Goal: Information Seeking & Learning: Learn about a topic

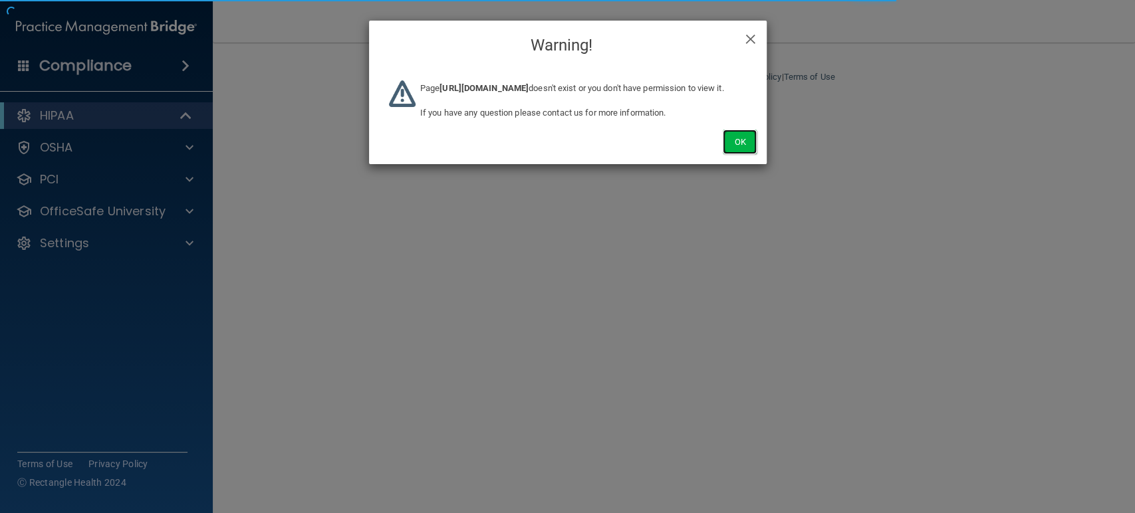
click at [733, 149] on button "Ok" at bounding box center [739, 142] width 33 height 25
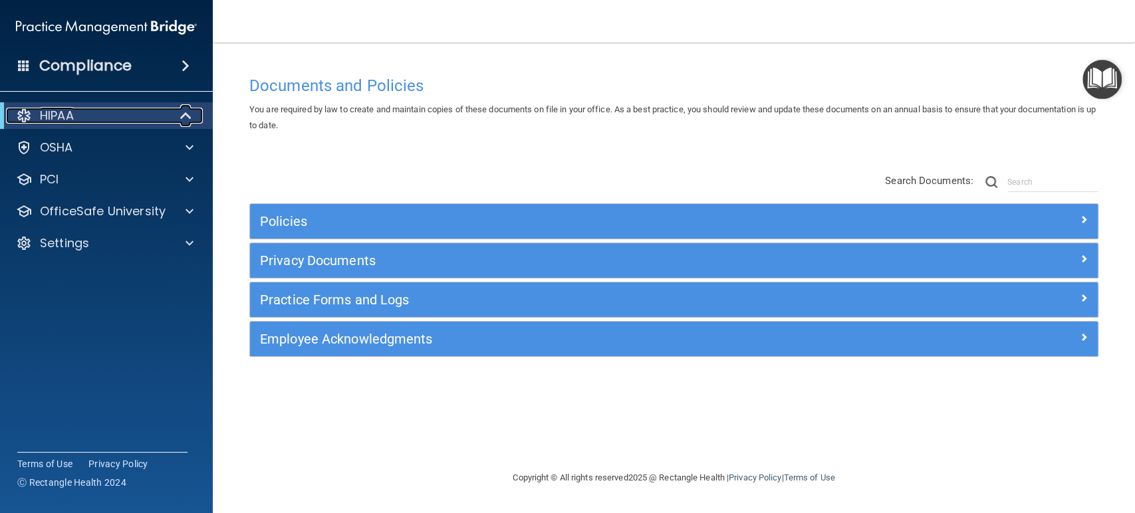
click at [182, 111] on span at bounding box center [186, 116] width 11 height 16
click at [183, 112] on div at bounding box center [186, 116] width 33 height 16
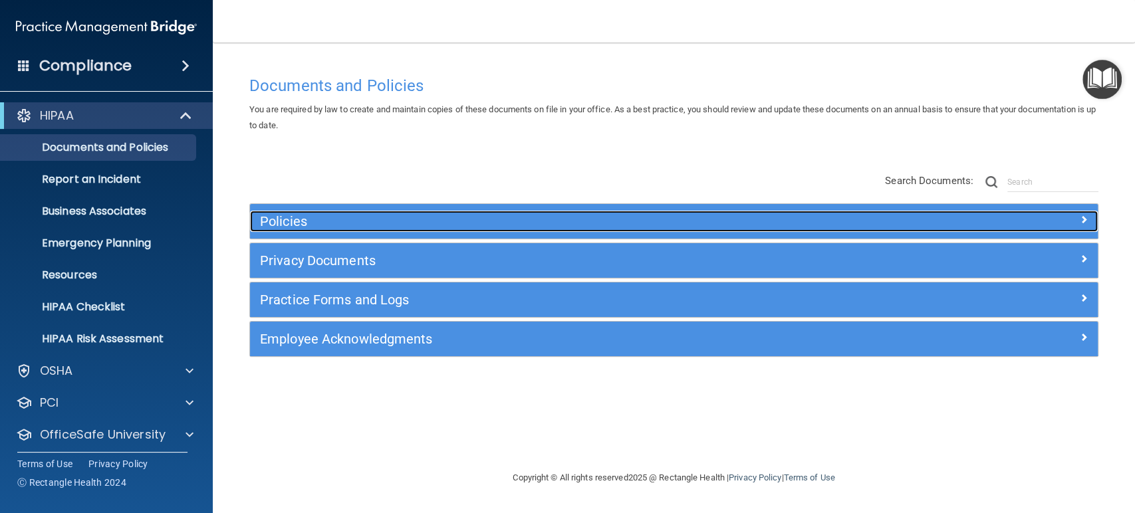
click at [295, 217] on h5 "Policies" at bounding box center [568, 221] width 616 height 15
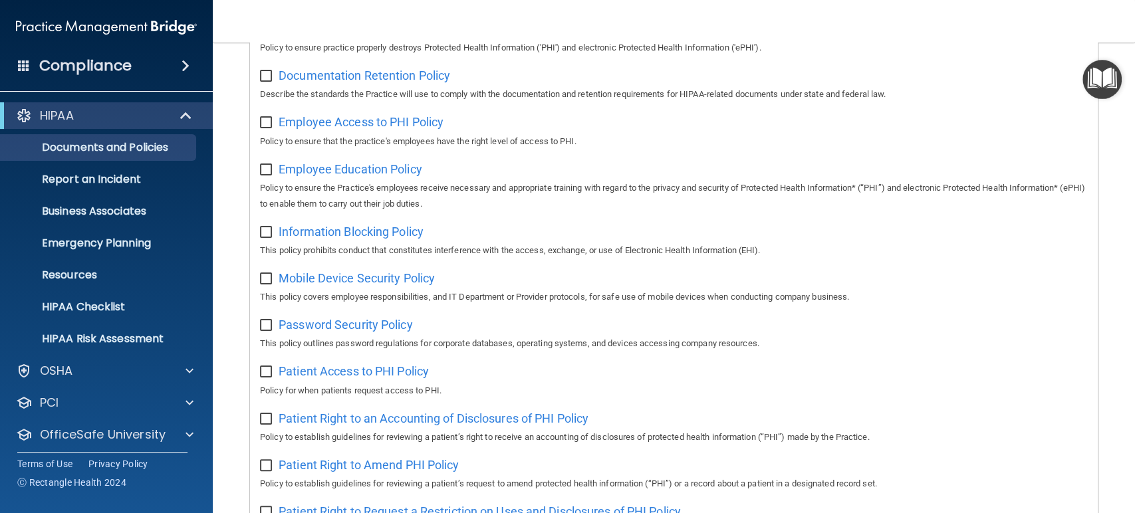
scroll to position [443, 0]
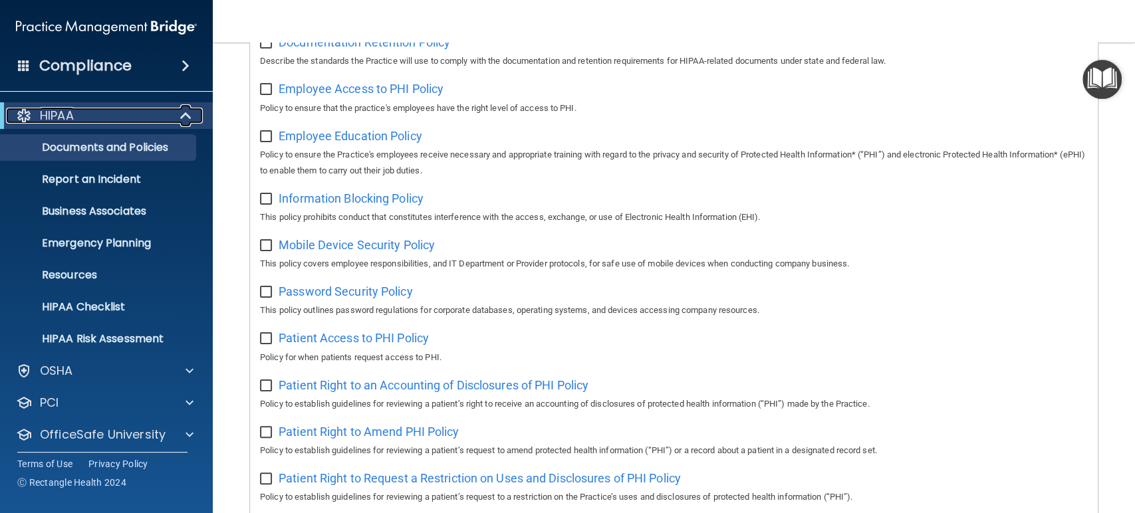
click at [187, 116] on span at bounding box center [186, 116] width 11 height 16
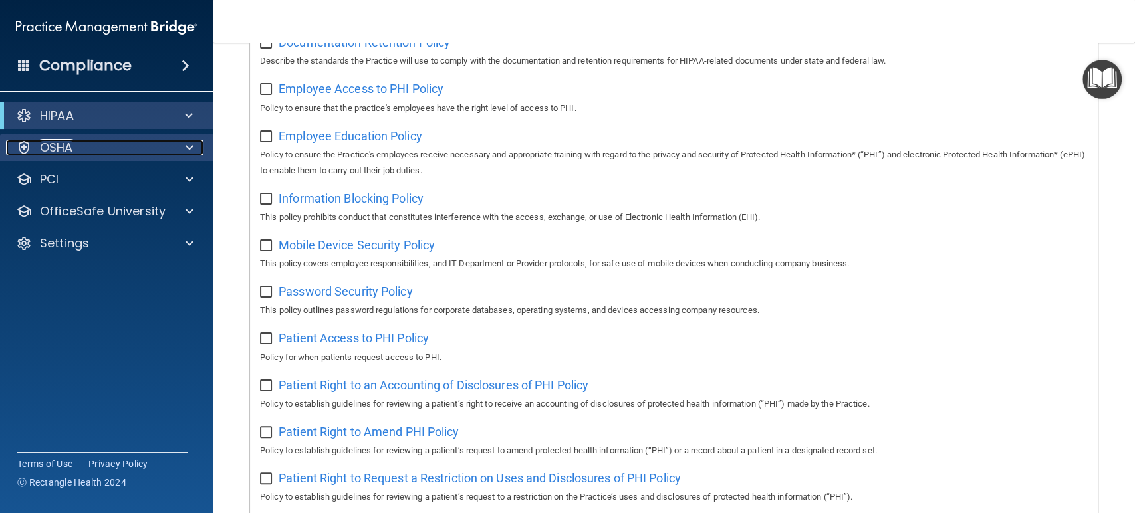
click at [186, 149] on span at bounding box center [189, 148] width 8 height 16
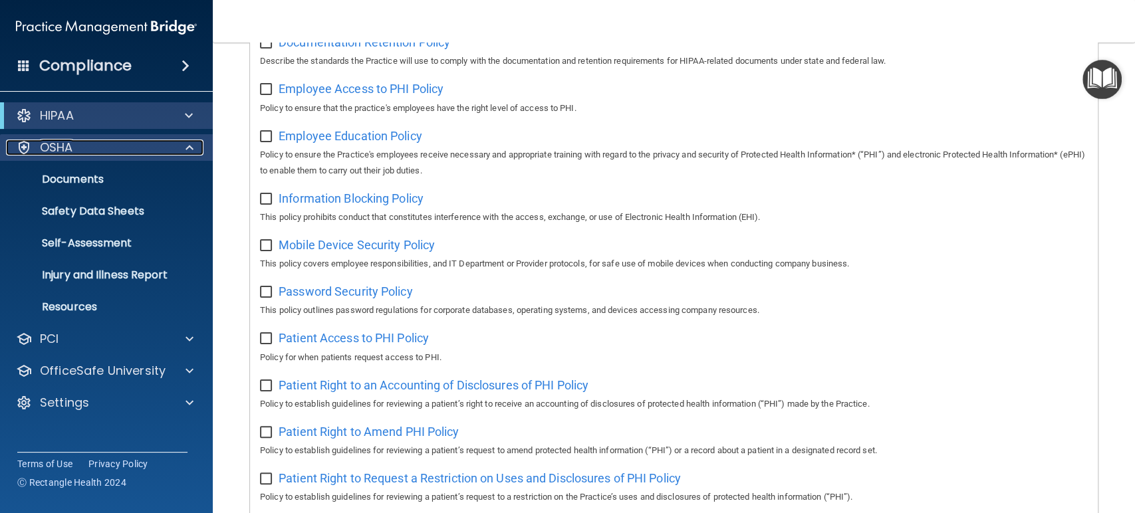
click at [186, 149] on span at bounding box center [189, 148] width 8 height 16
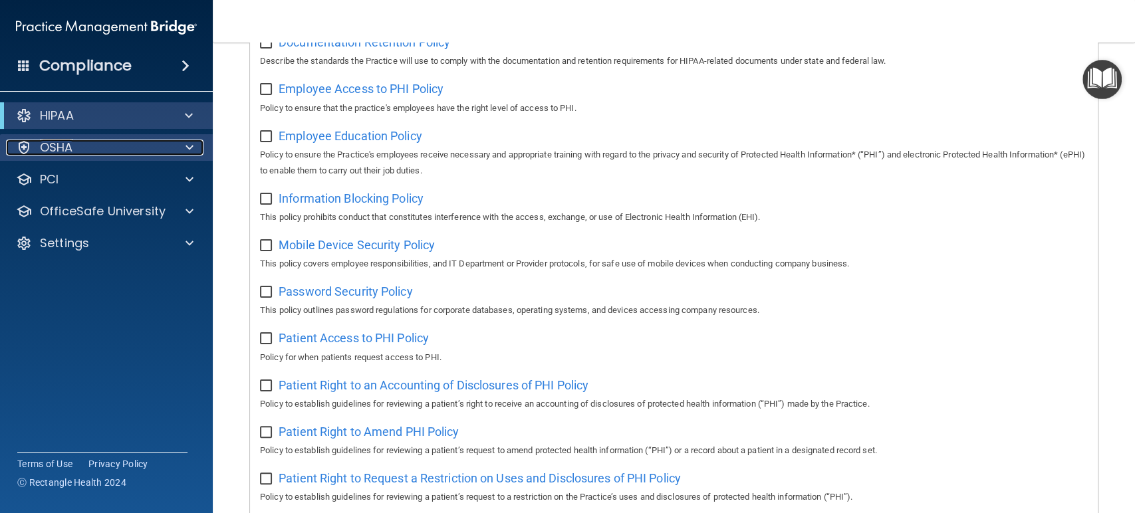
click at [186, 149] on span at bounding box center [189, 148] width 8 height 16
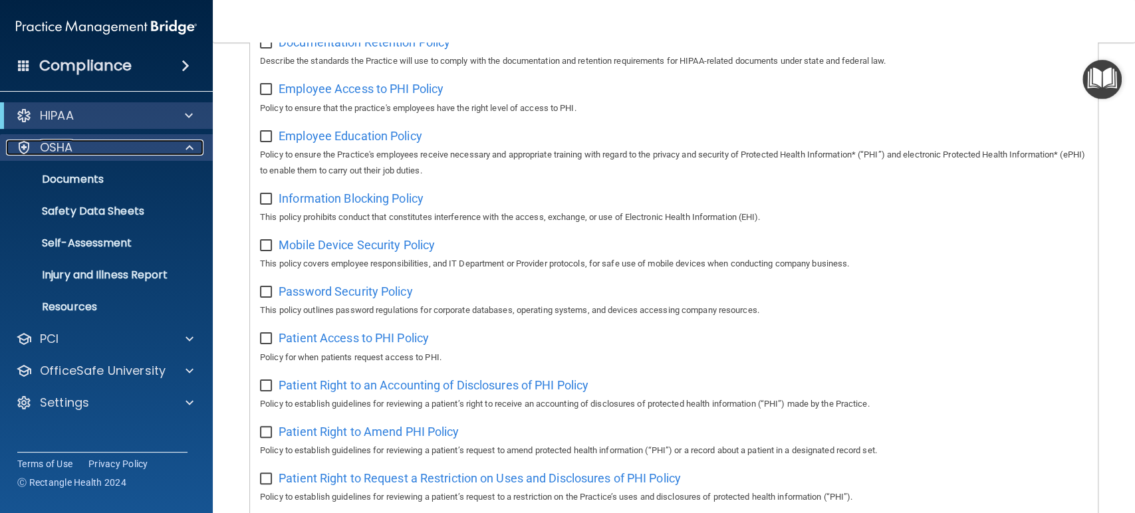
click at [144, 150] on div "OSHA" at bounding box center [88, 148] width 165 height 16
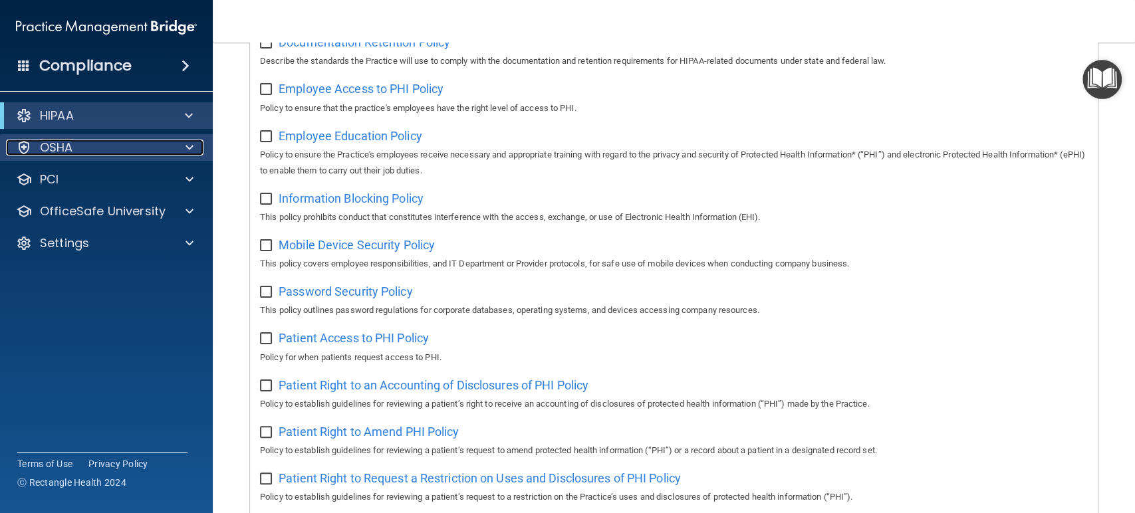
click at [144, 150] on div "OSHA" at bounding box center [88, 148] width 165 height 16
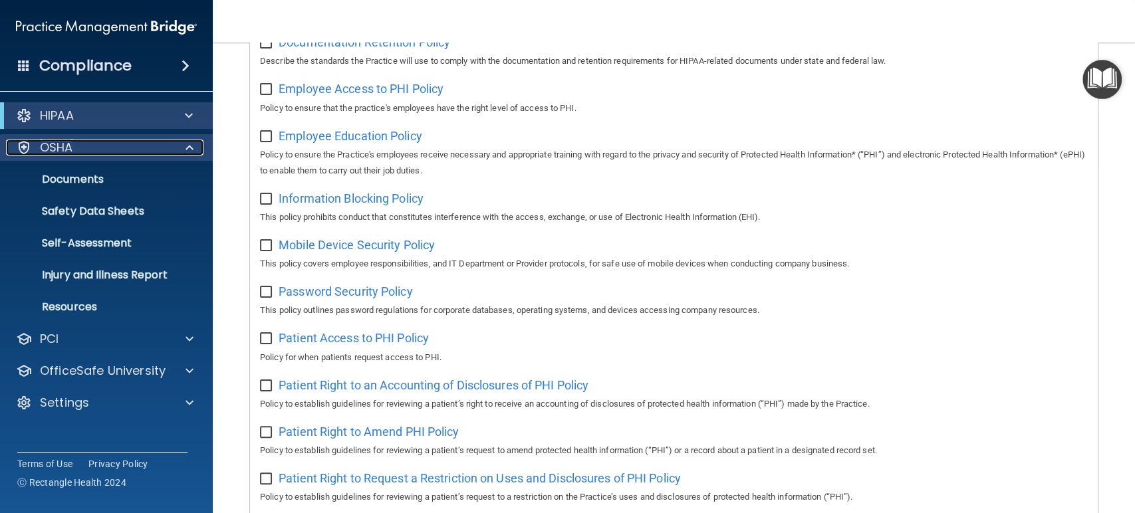
click at [144, 150] on div "OSHA" at bounding box center [88, 148] width 165 height 16
